Goal: Check status: Check status

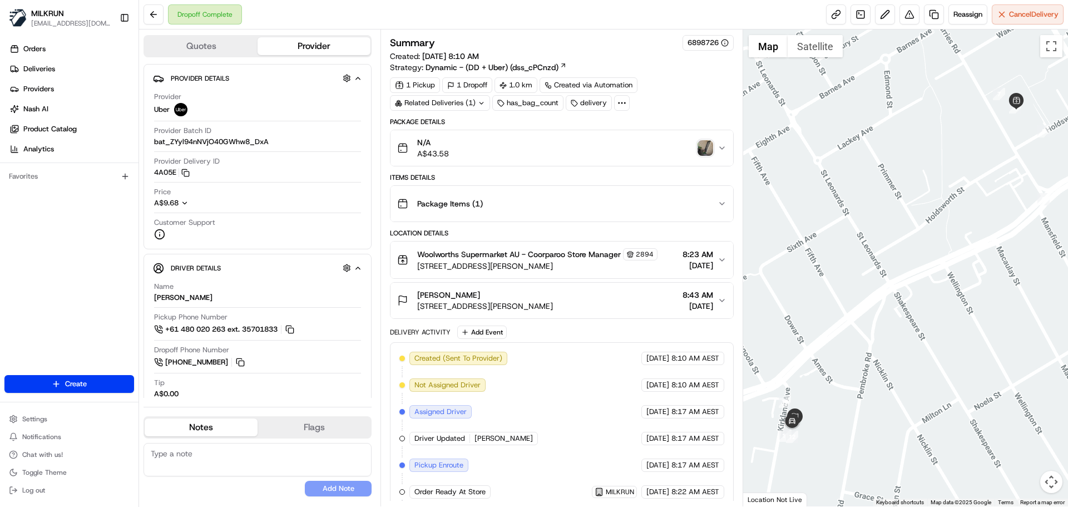
drag, startPoint x: 417, startPoint y: 308, endPoint x: 586, endPoint y: 307, distance: 169.1
click at [553, 307] on div "Bradley Mackay 4/115 Kirkland Ave, Coorparoo, QLD 4151, AU" at bounding box center [475, 300] width 156 height 22
click at [707, 149] on img "button" at bounding box center [706, 148] width 16 height 16
